Goal: Information Seeking & Learning: Learn about a topic

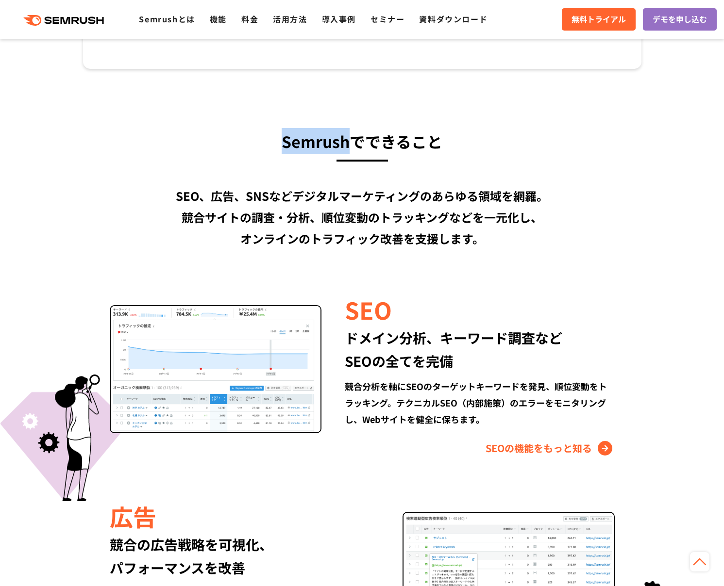
scroll to position [680, 0]
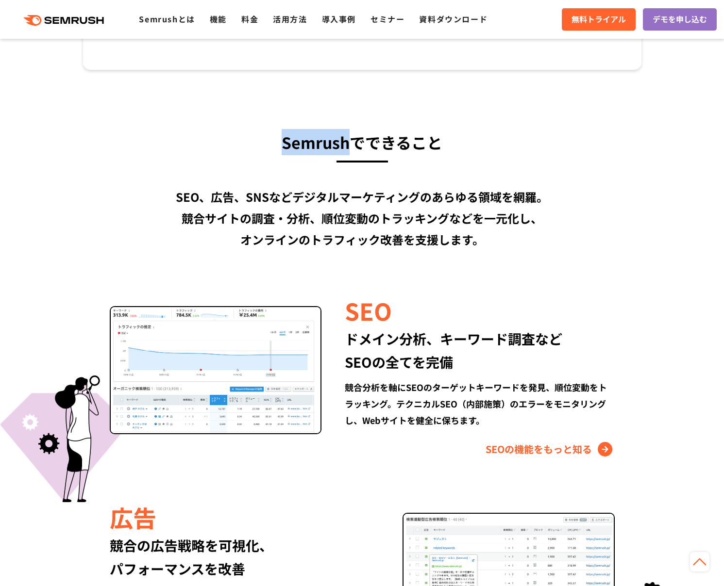
drag, startPoint x: 282, startPoint y: 138, endPoint x: 350, endPoint y: 145, distance: 68.8
click at [350, 145] on h3 "Semrushでできること" at bounding box center [362, 142] width 558 height 26
copy h3 "Semrush"
click at [404, 273] on div "Semrushでできること SEO、広告、SNSなどデジタルマーケティングのあらゆる領域を網羅。 競合サイトの調査・分析、順位変動のトラッキングなどを一元化し…" at bounding box center [362, 562] width 578 height 867
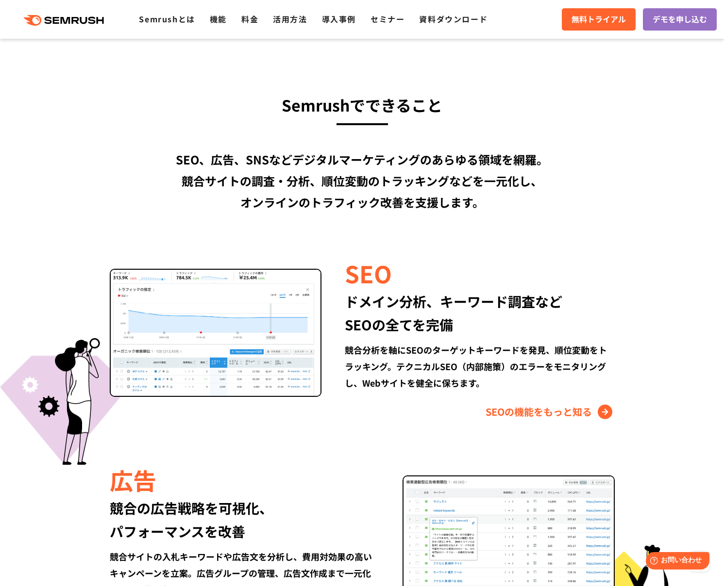
scroll to position [702, 0]
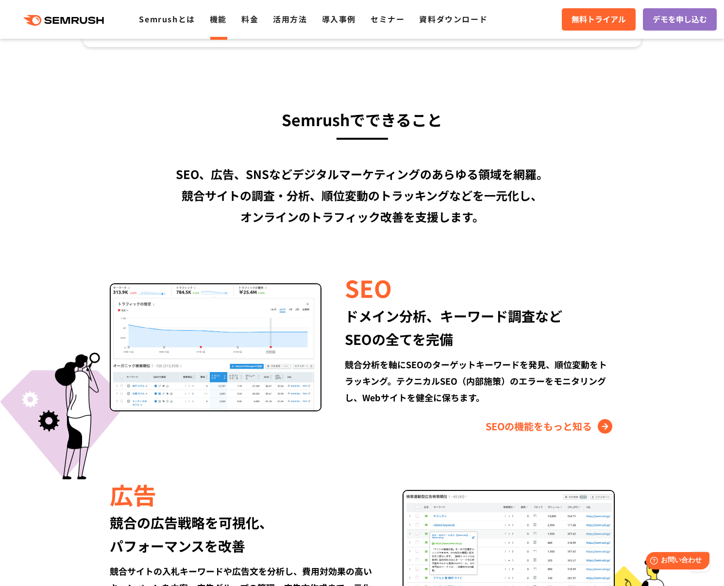
click at [215, 21] on link "機能" at bounding box center [218, 19] width 17 height 12
